Goal: Task Accomplishment & Management: Complete application form

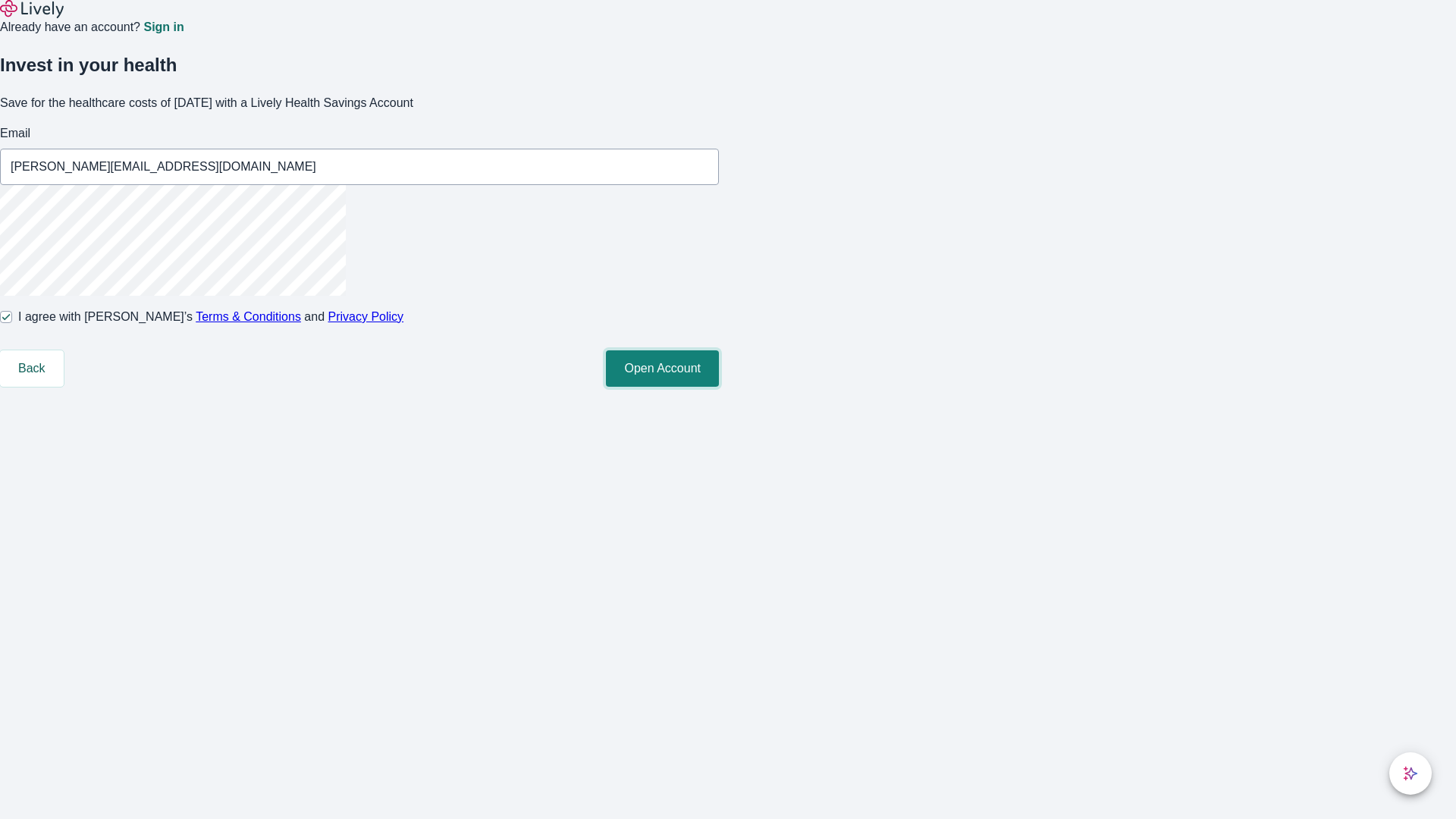
click at [719, 387] on button "Open Account" at bounding box center [662, 368] width 113 height 36
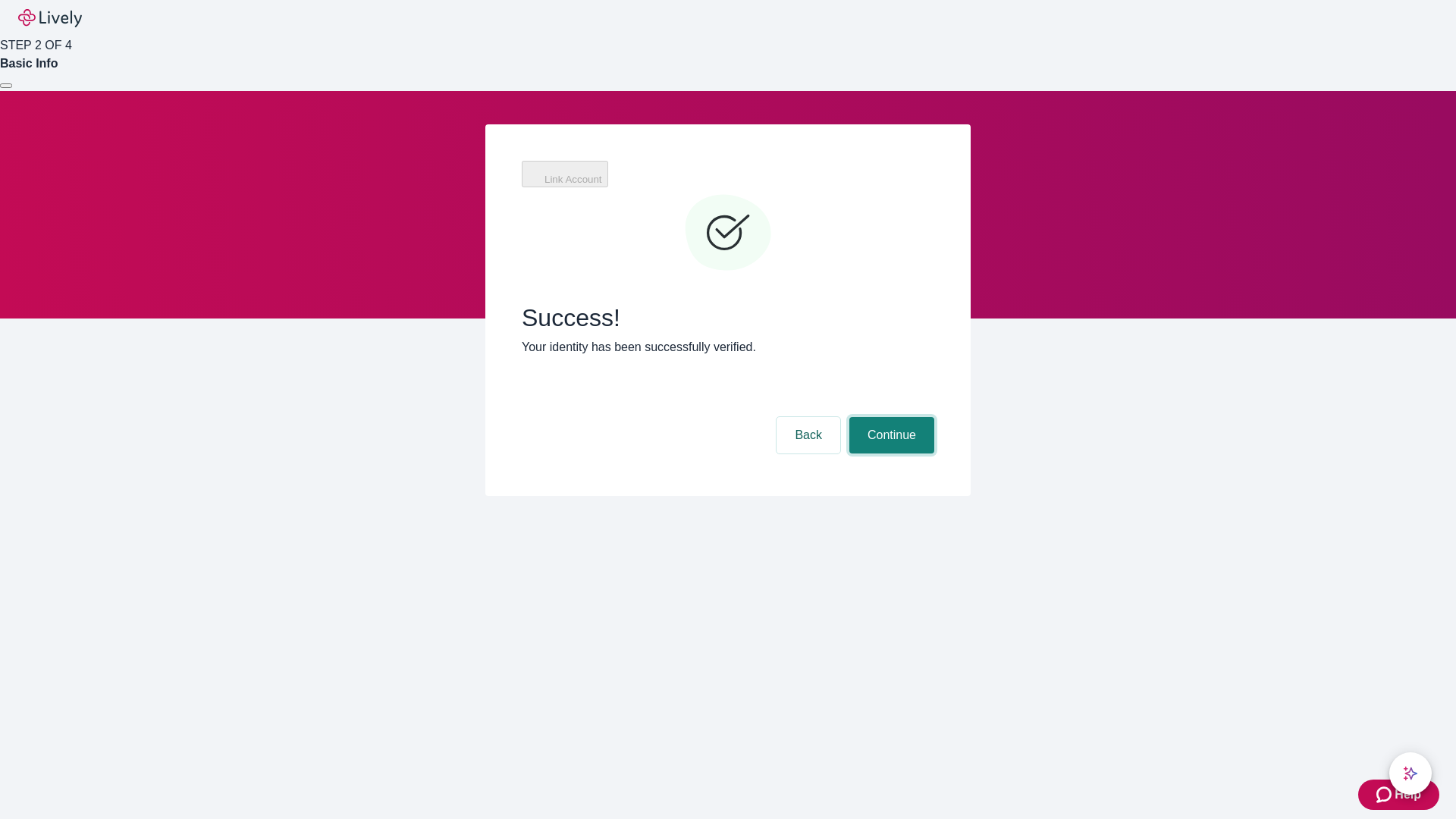
click at [889, 417] on button "Continue" at bounding box center [892, 435] width 85 height 36
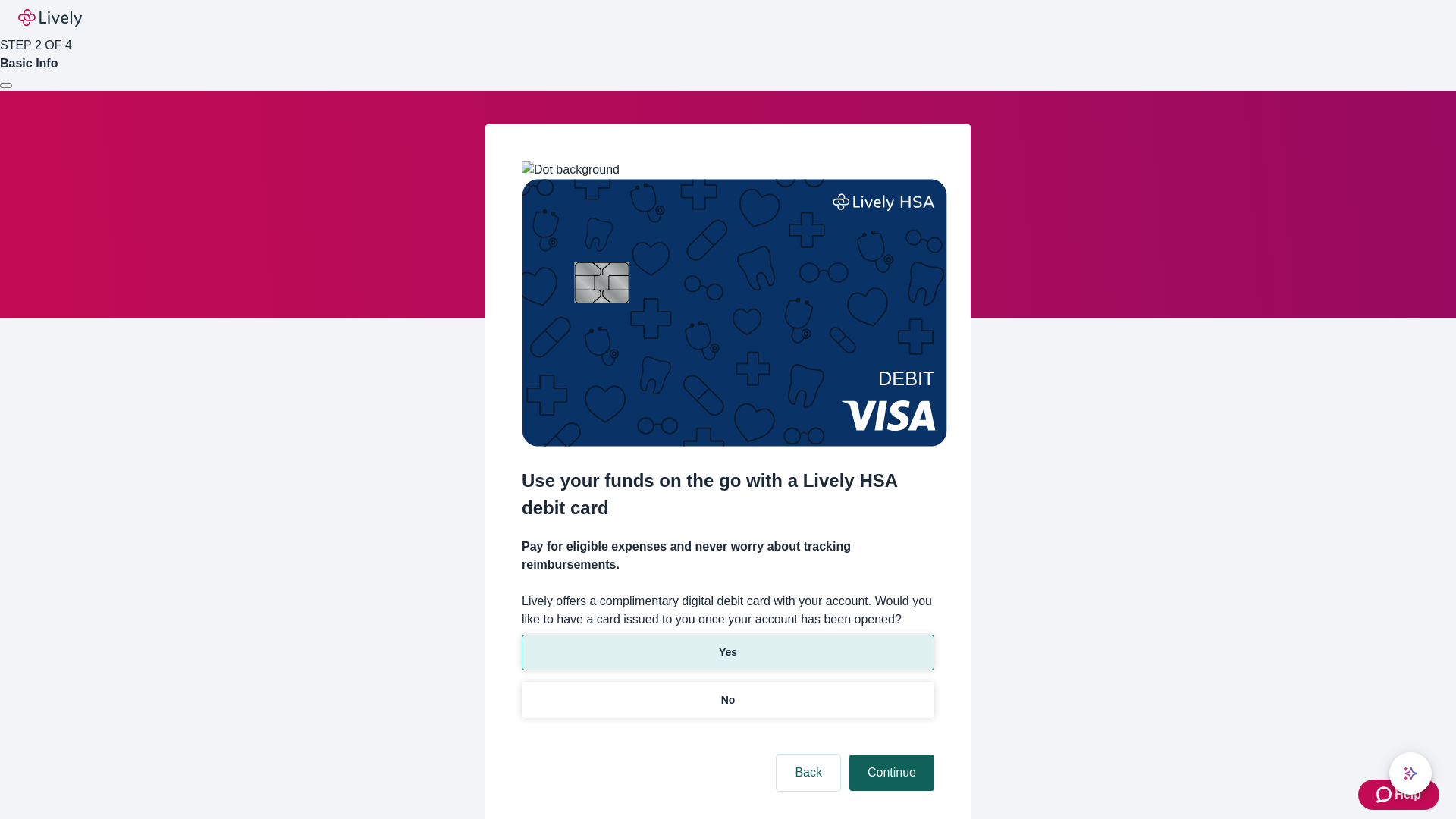
click at [728, 692] on p "No" at bounding box center [728, 700] width 15 height 16
click at [889, 754] on button "Continue" at bounding box center [892, 772] width 85 height 36
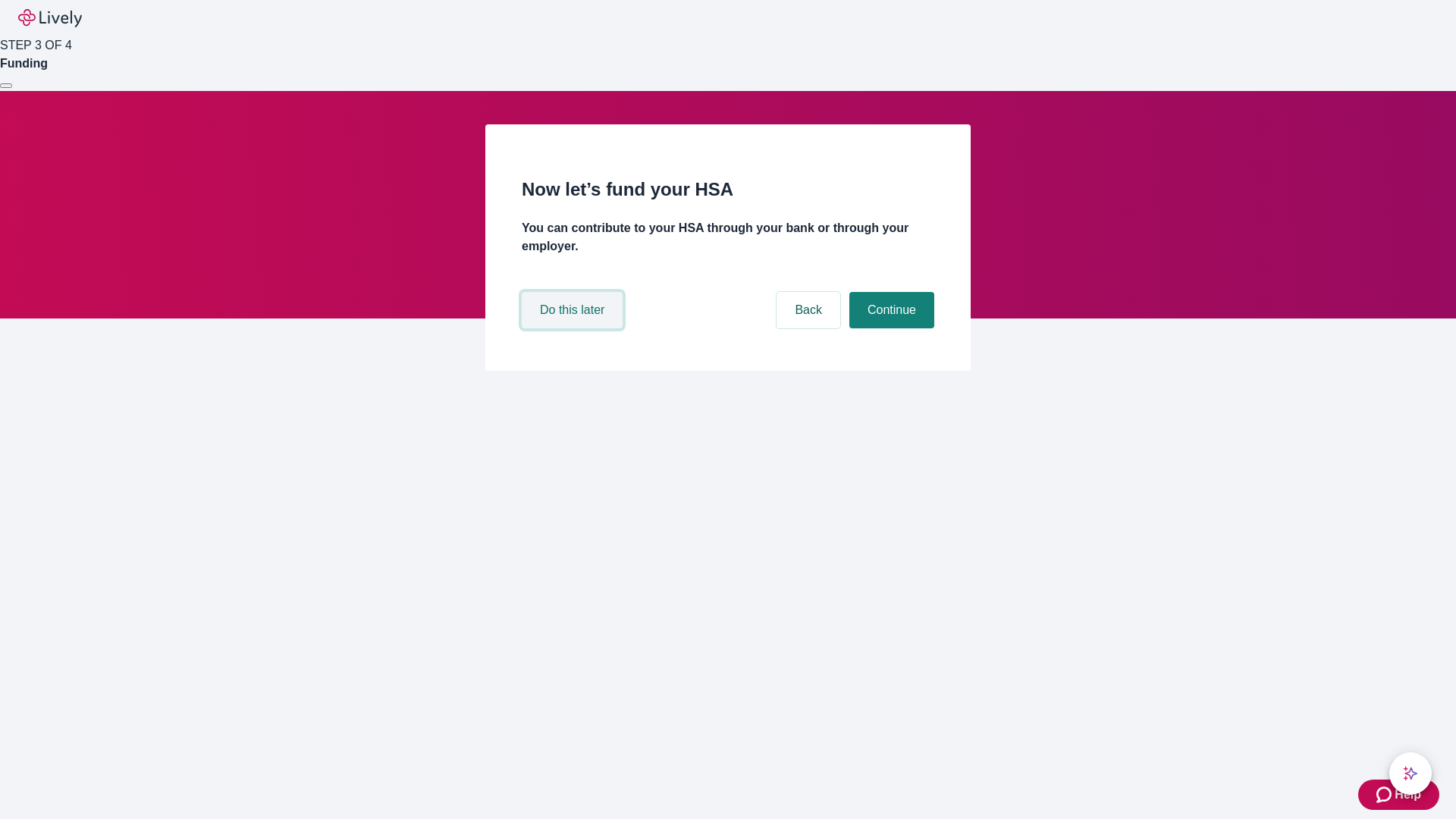
click at [574, 329] on button "Do this later" at bounding box center [572, 310] width 101 height 36
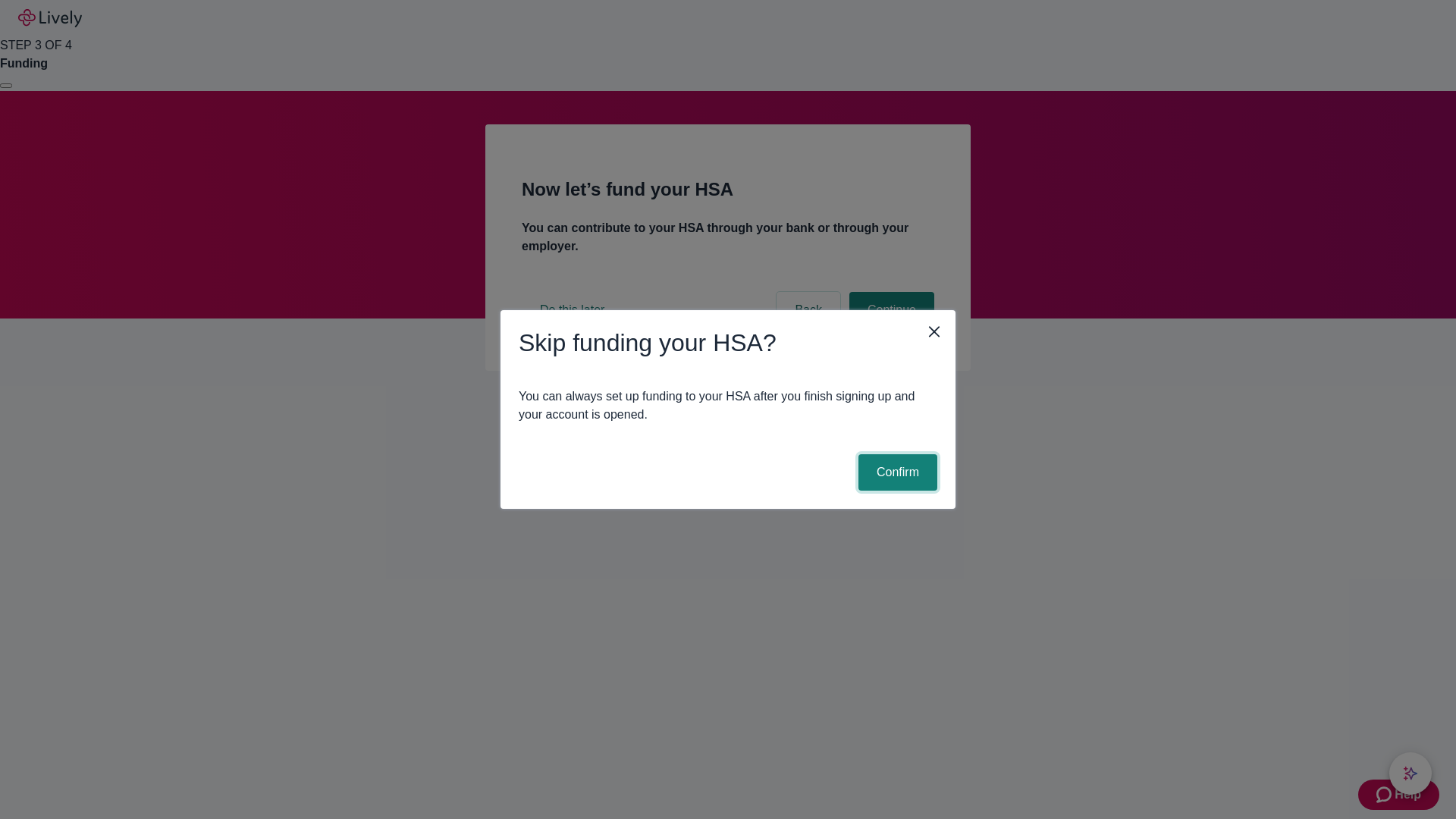
click at [896, 472] on button "Confirm" at bounding box center [898, 472] width 79 height 36
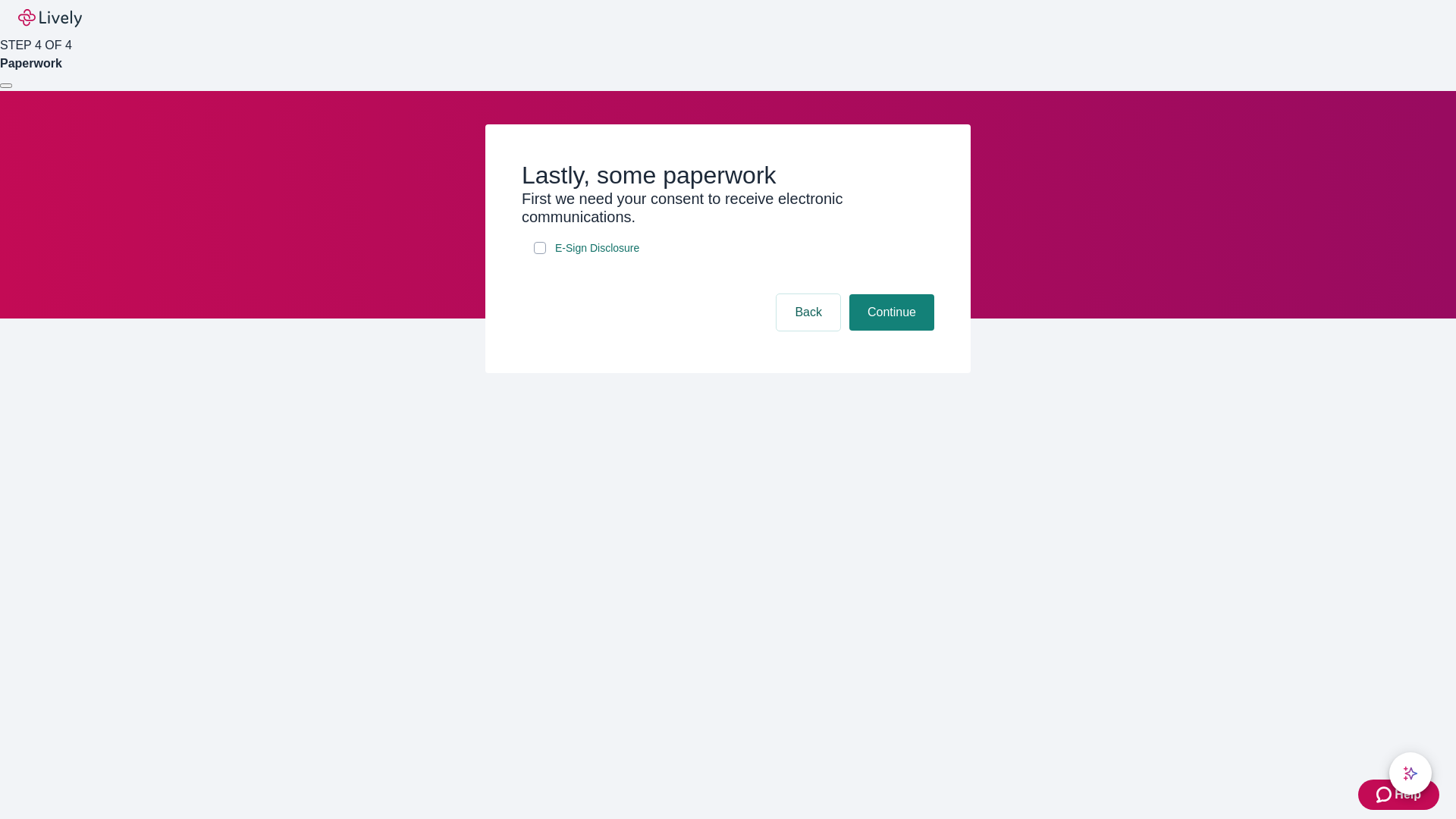
click at [540, 254] on input "E-Sign Disclosure" at bounding box center [539, 248] width 12 height 12
checkbox input "true"
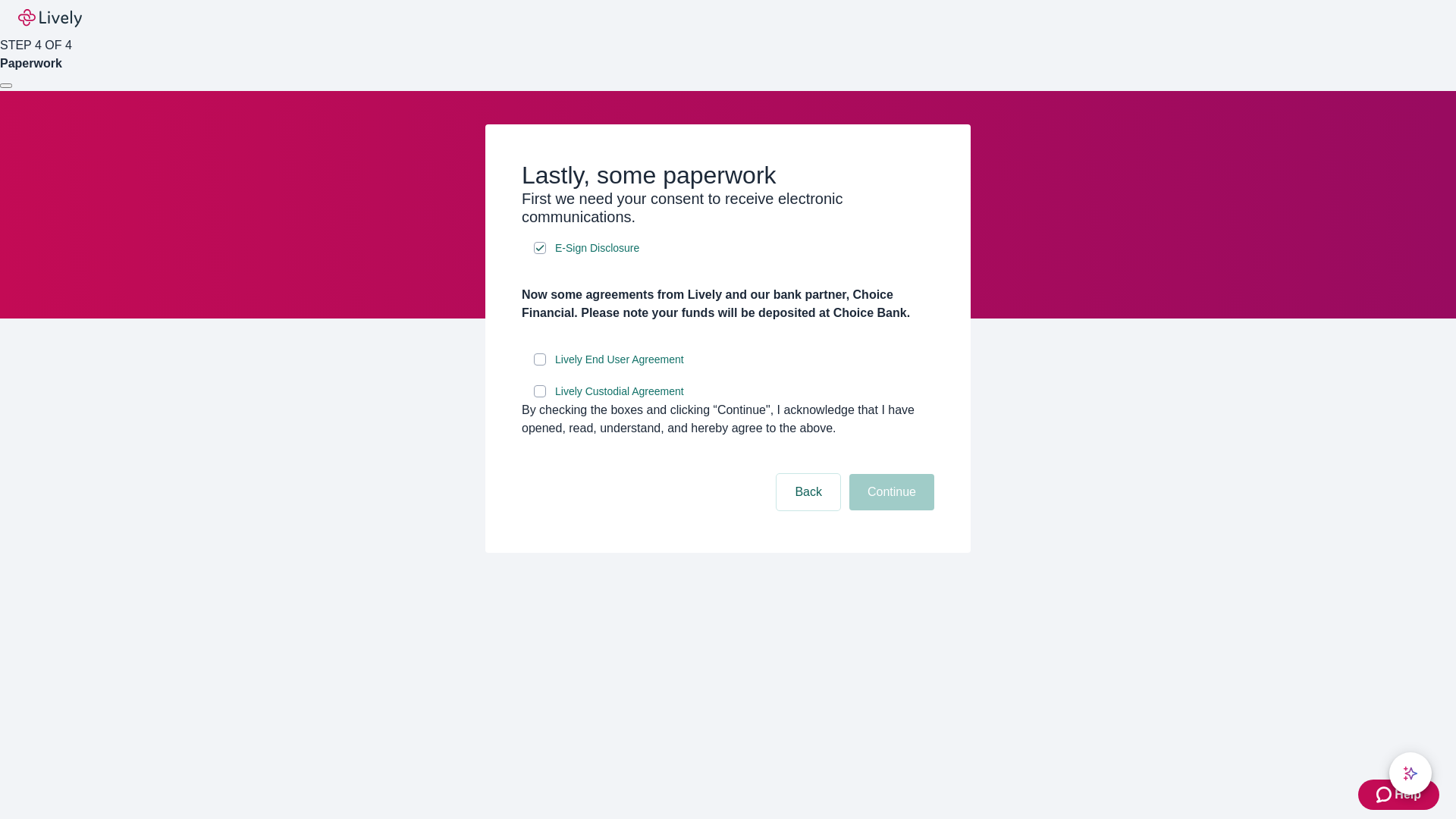
click at [540, 366] on input "Lively End User Agreement" at bounding box center [539, 359] width 12 height 12
checkbox input "true"
click at [540, 397] on input "Lively Custodial Agreement" at bounding box center [539, 391] width 12 height 12
checkbox input "true"
click at [889, 510] on button "Continue" at bounding box center [892, 492] width 85 height 36
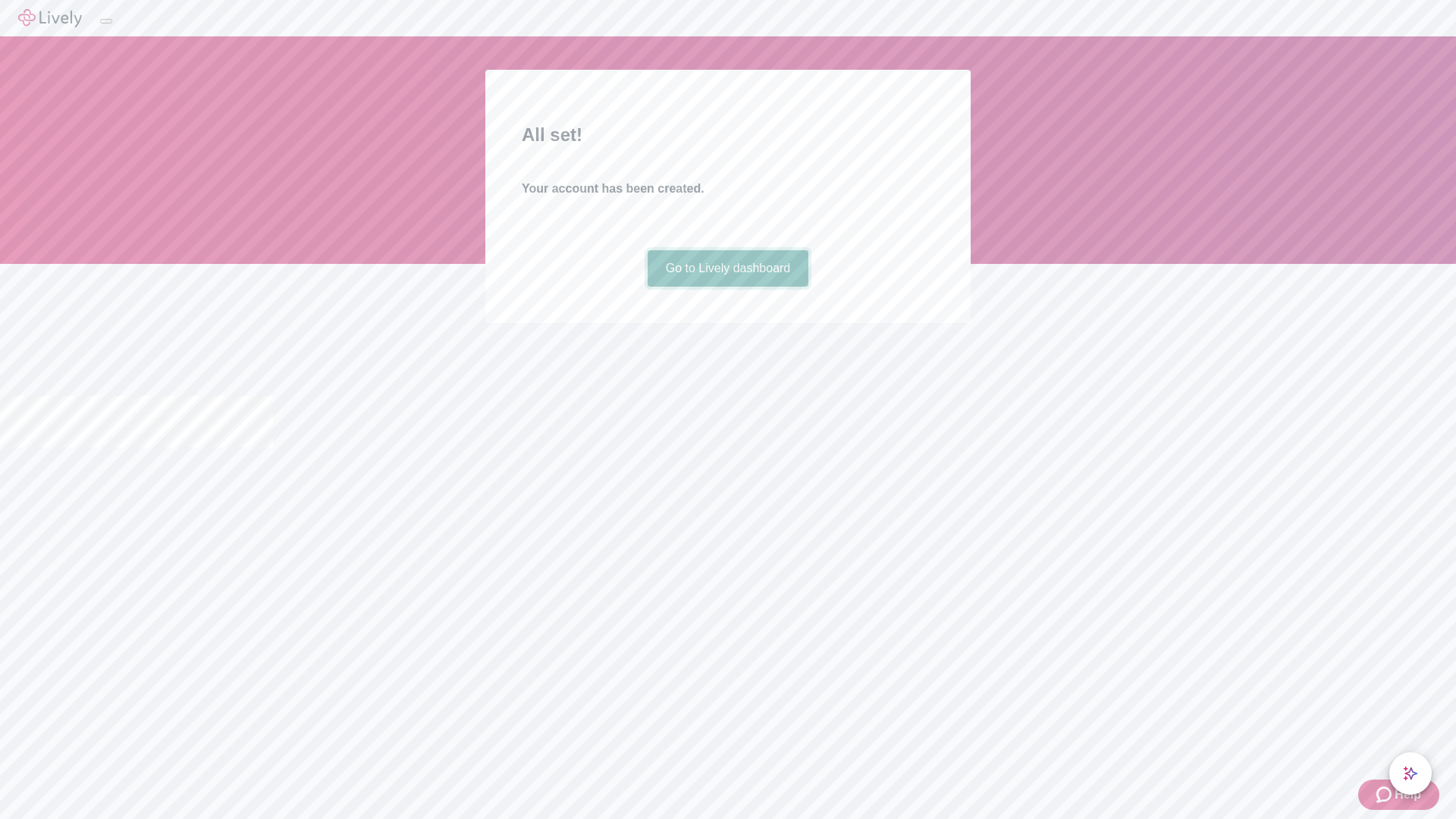
click at [728, 287] on link "Go to Lively dashboard" at bounding box center [728, 268] width 162 height 36
